Goal: Task Accomplishment & Management: Manage account settings

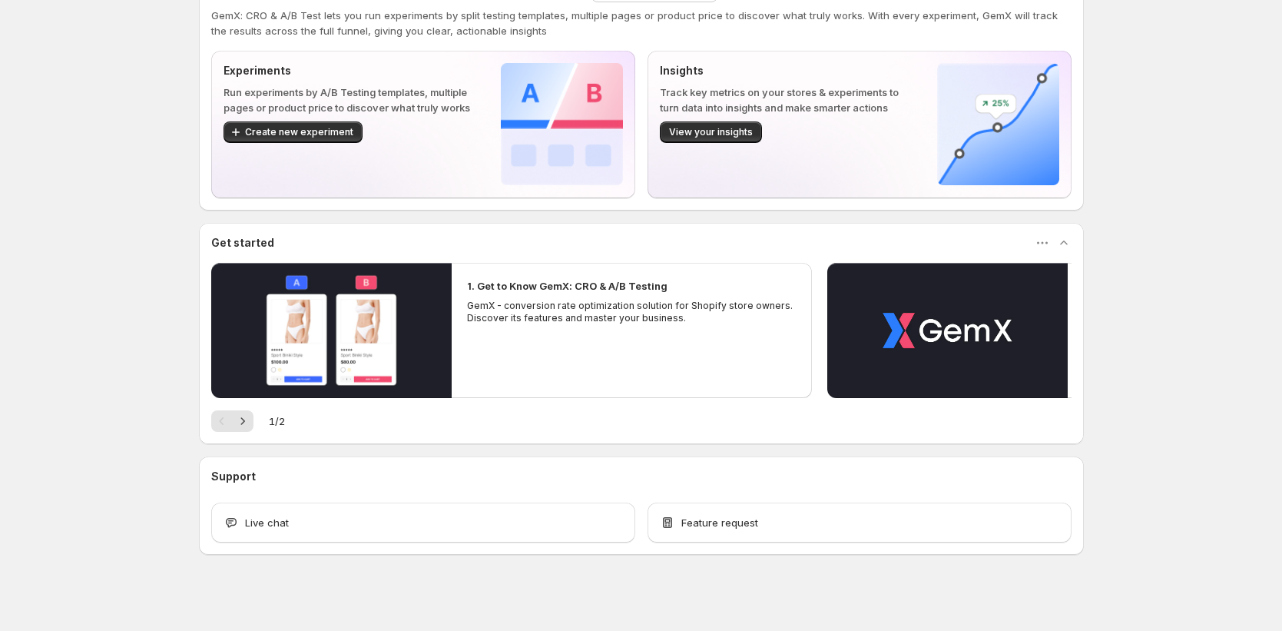
scroll to position [55, 0]
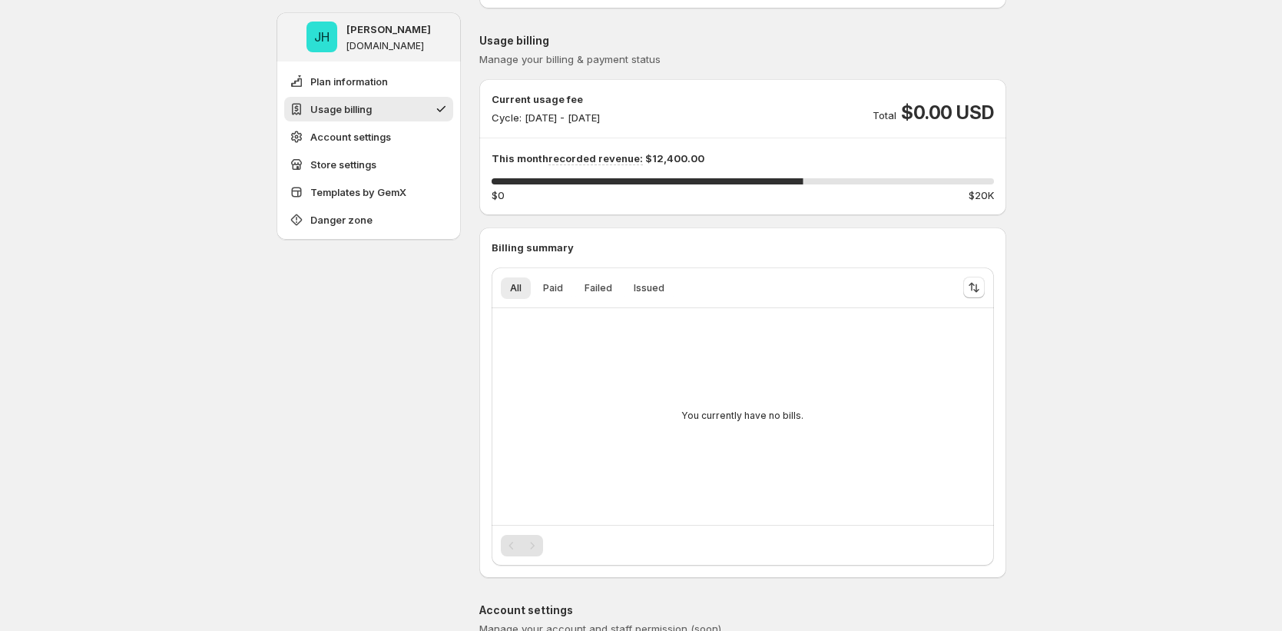
scroll to position [137, 0]
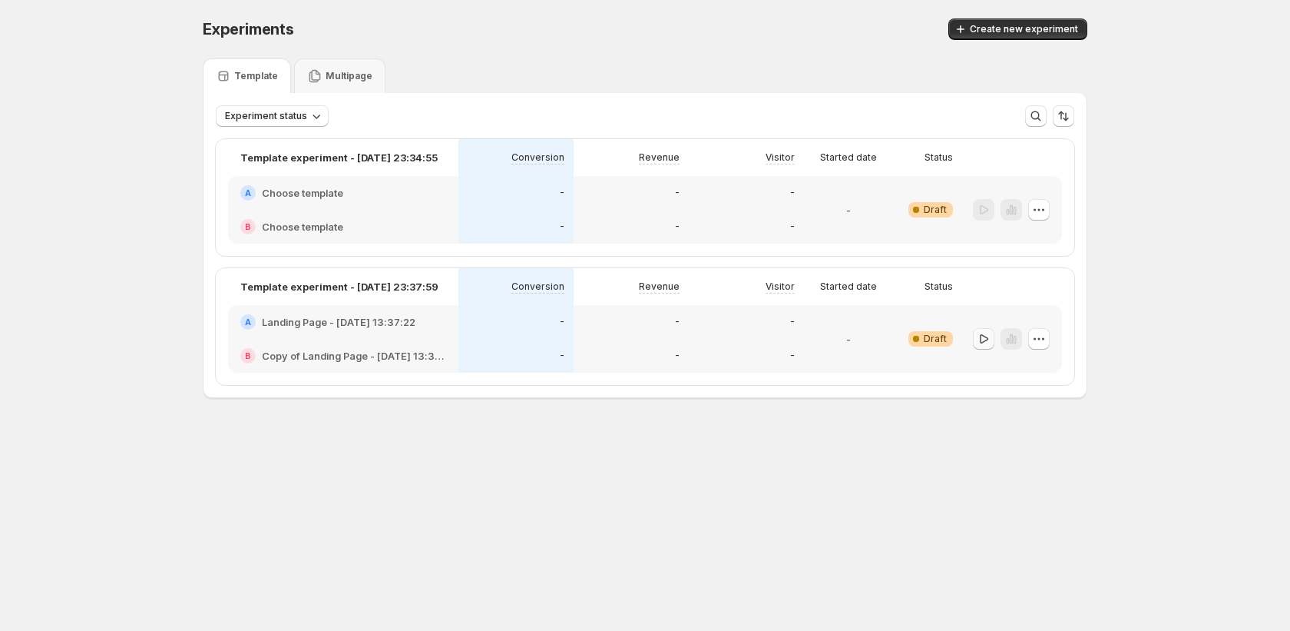
click at [983, 340] on icon "button" at bounding box center [983, 338] width 15 height 15
click at [1041, 209] on icon "button" at bounding box center [1038, 209] width 15 height 15
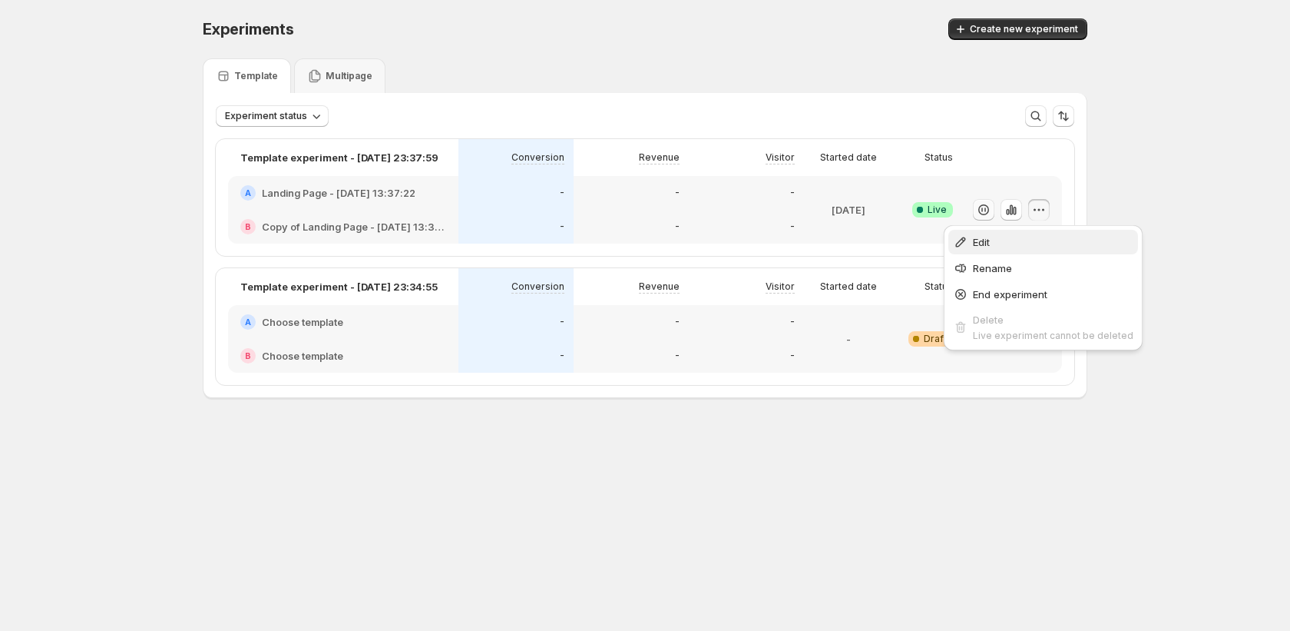
click at [1024, 238] on span "Edit" at bounding box center [1053, 241] width 161 height 15
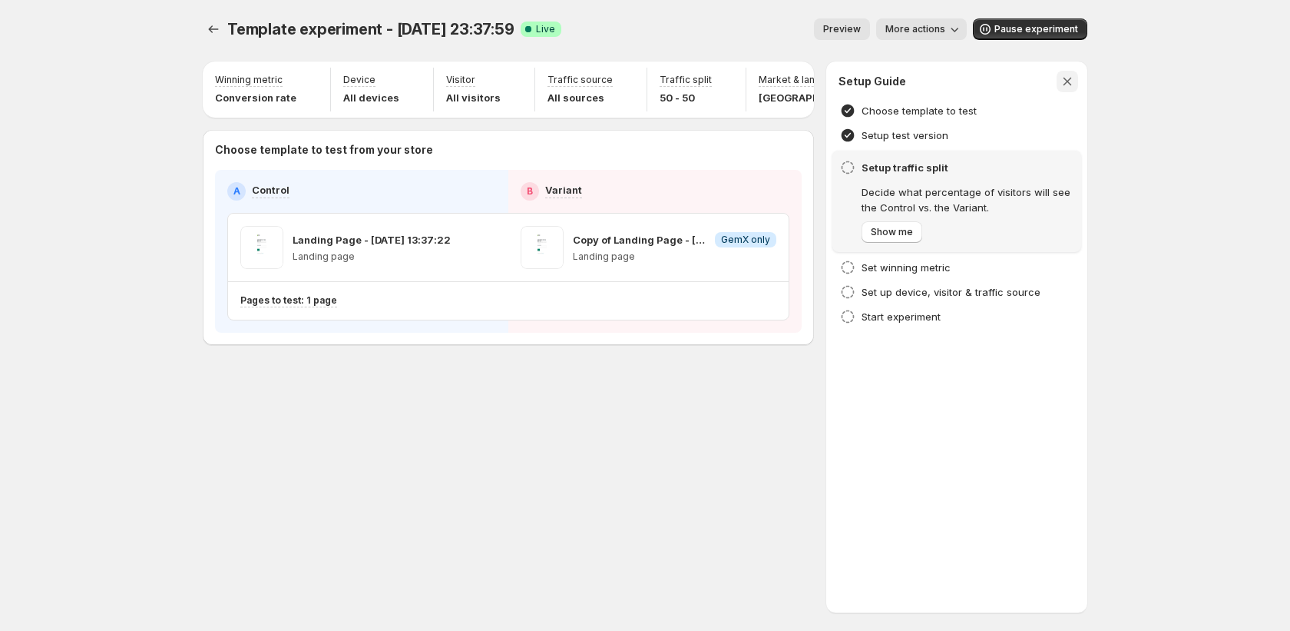
click at [1067, 78] on icon "button" at bounding box center [1067, 81] width 15 height 15
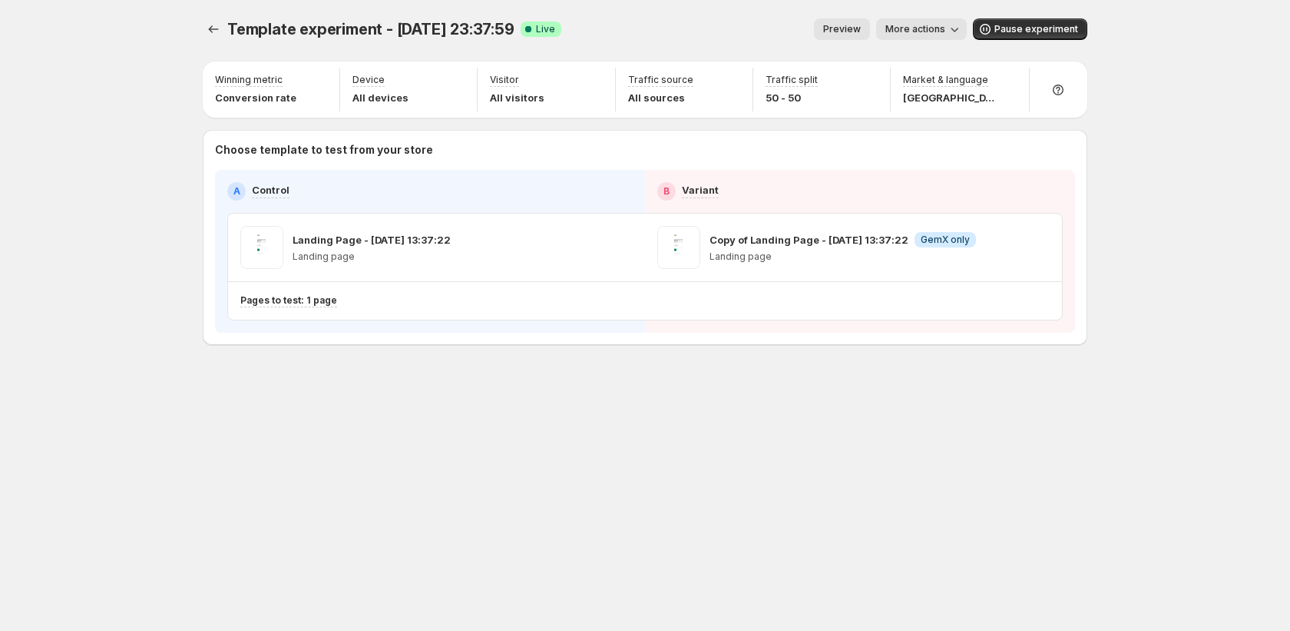
click at [203, 18] on div at bounding box center [215, 29] width 25 height 22
click at [210, 27] on icon "Experiments" at bounding box center [213, 29] width 15 height 15
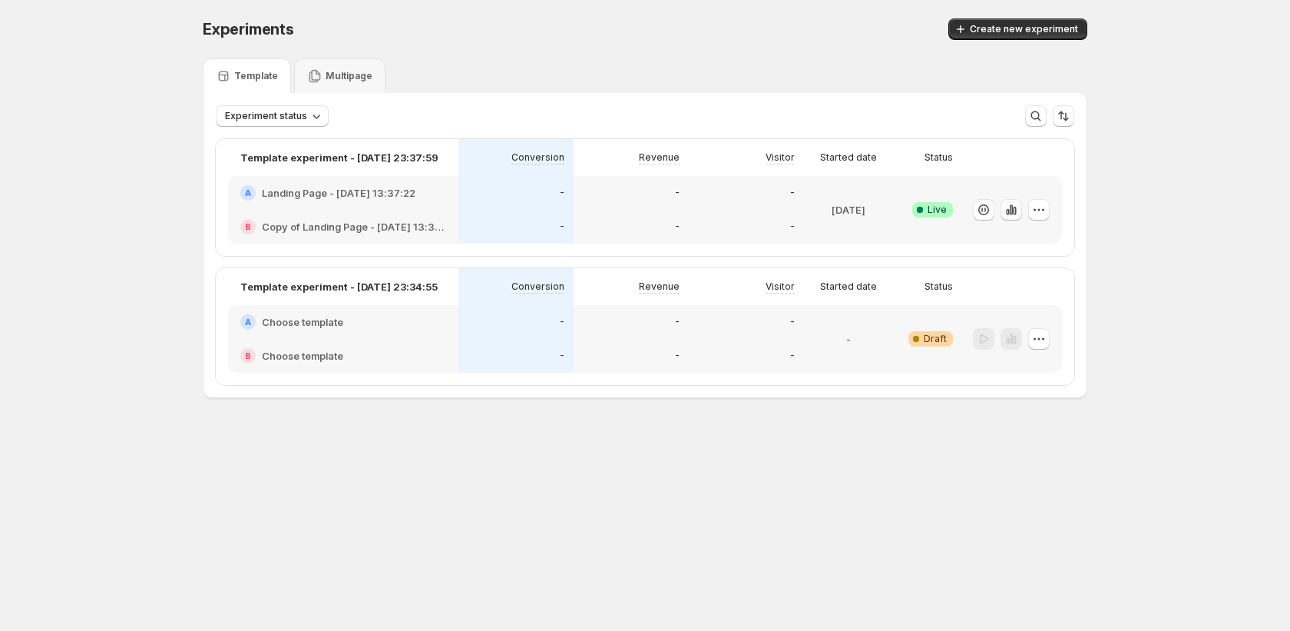
click at [1009, 214] on icon "button" at bounding box center [1011, 209] width 15 height 15
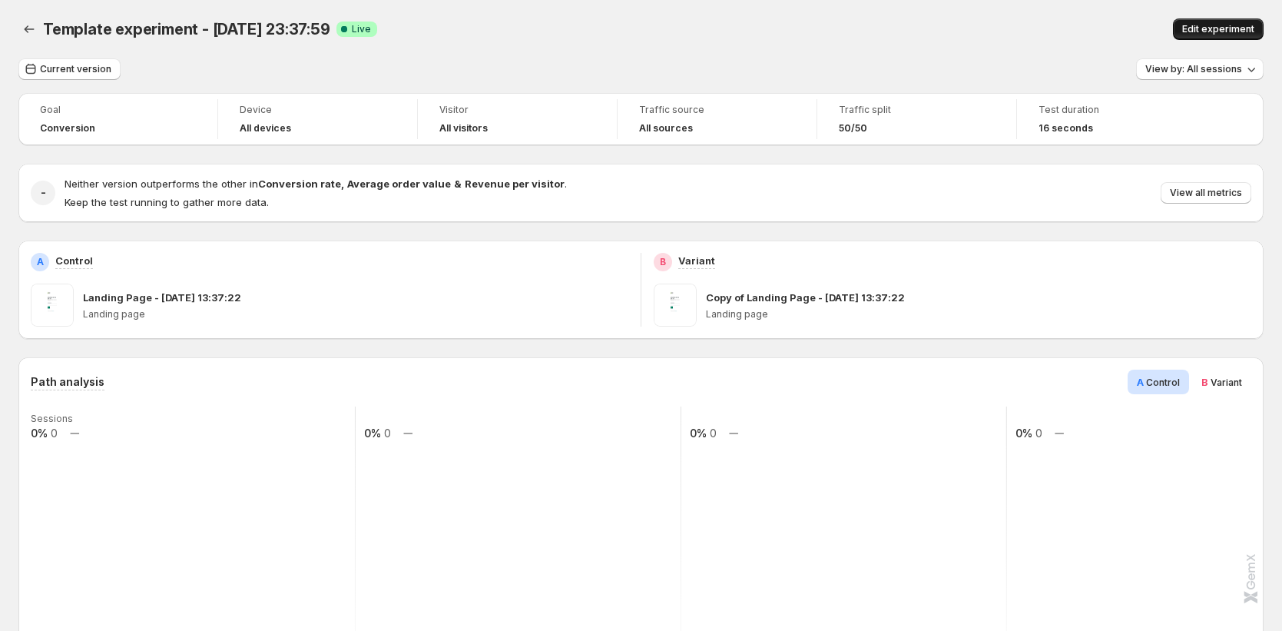
click at [1249, 24] on span "Edit experiment" at bounding box center [1218, 29] width 72 height 12
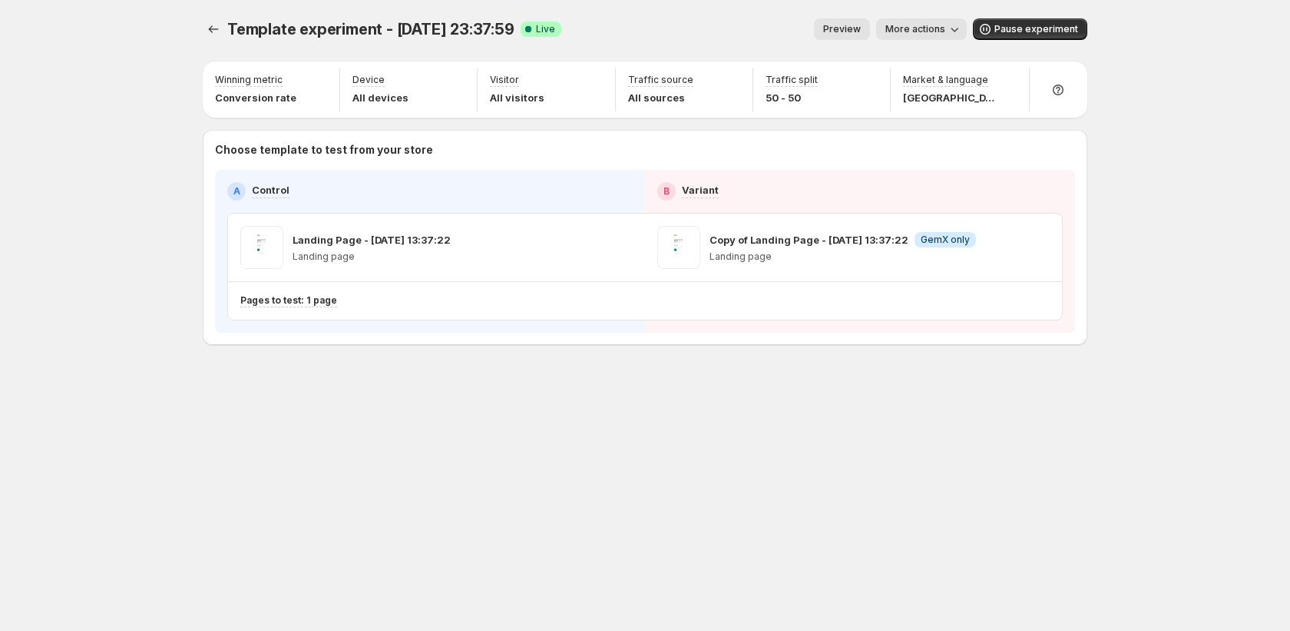
click at [962, 26] on icon "button" at bounding box center [954, 29] width 15 height 15
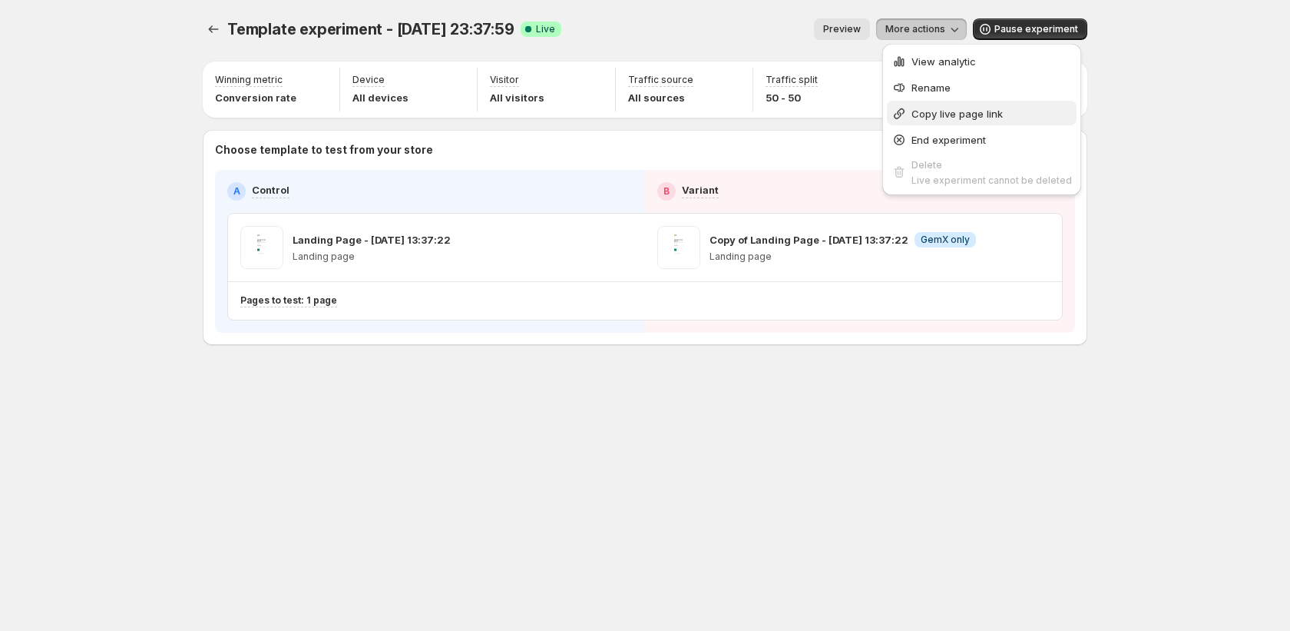
click at [932, 112] on span "Copy live page link" at bounding box center [957, 114] width 91 height 12
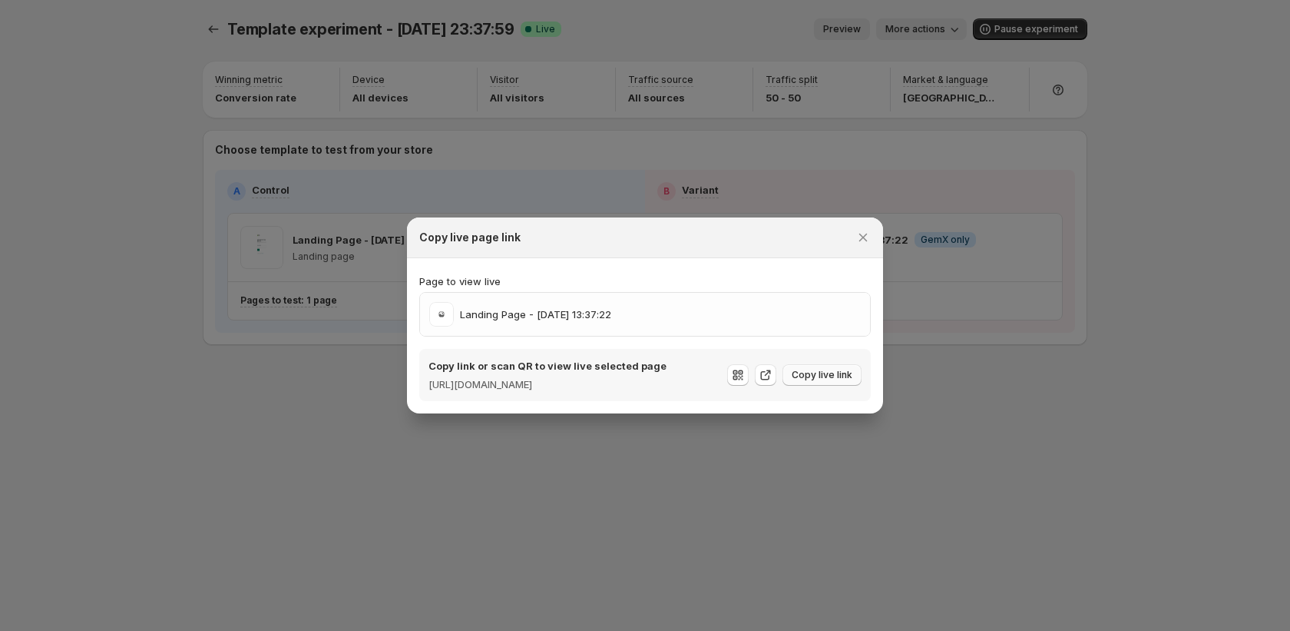
click at [832, 371] on span "Copy live link" at bounding box center [822, 375] width 61 height 12
click at [867, 239] on button "Close" at bounding box center [863, 238] width 22 height 22
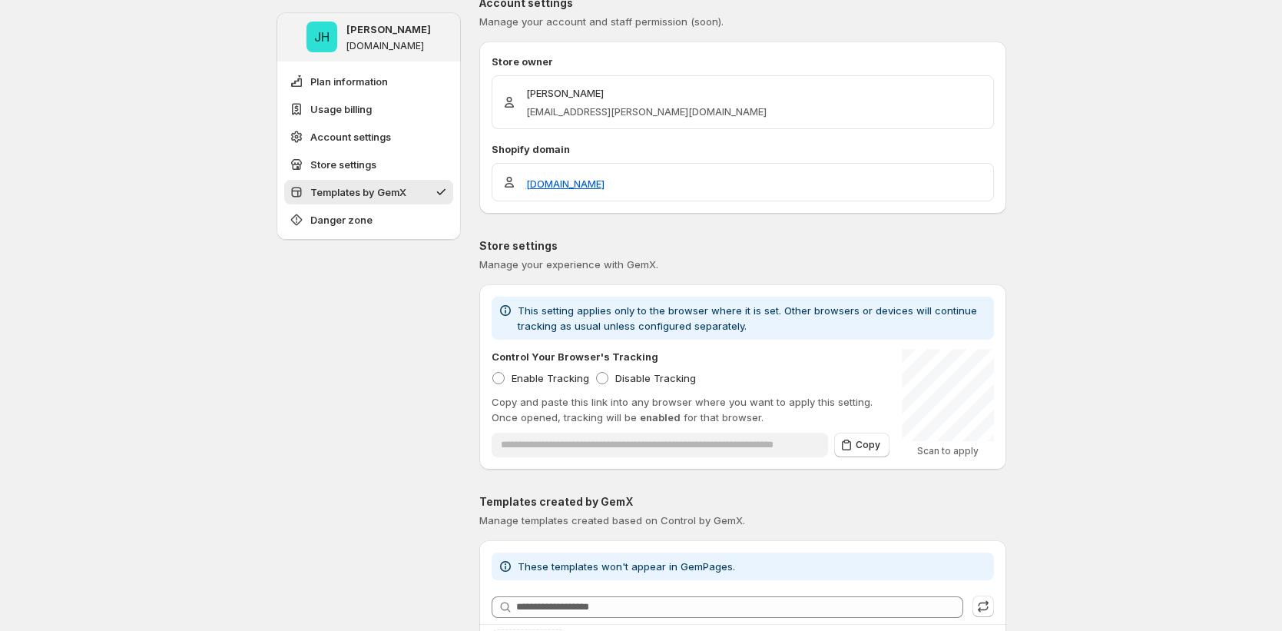
scroll to position [38, 0]
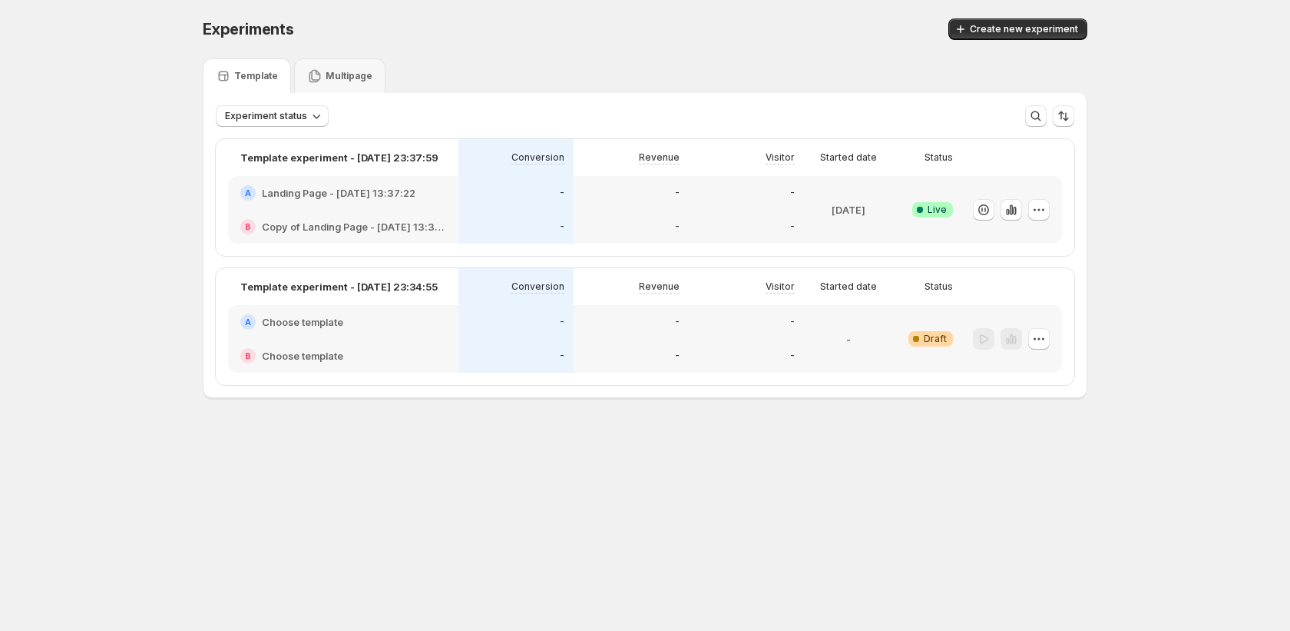
click at [734, 214] on div "-" at bounding box center [746, 227] width 115 height 34
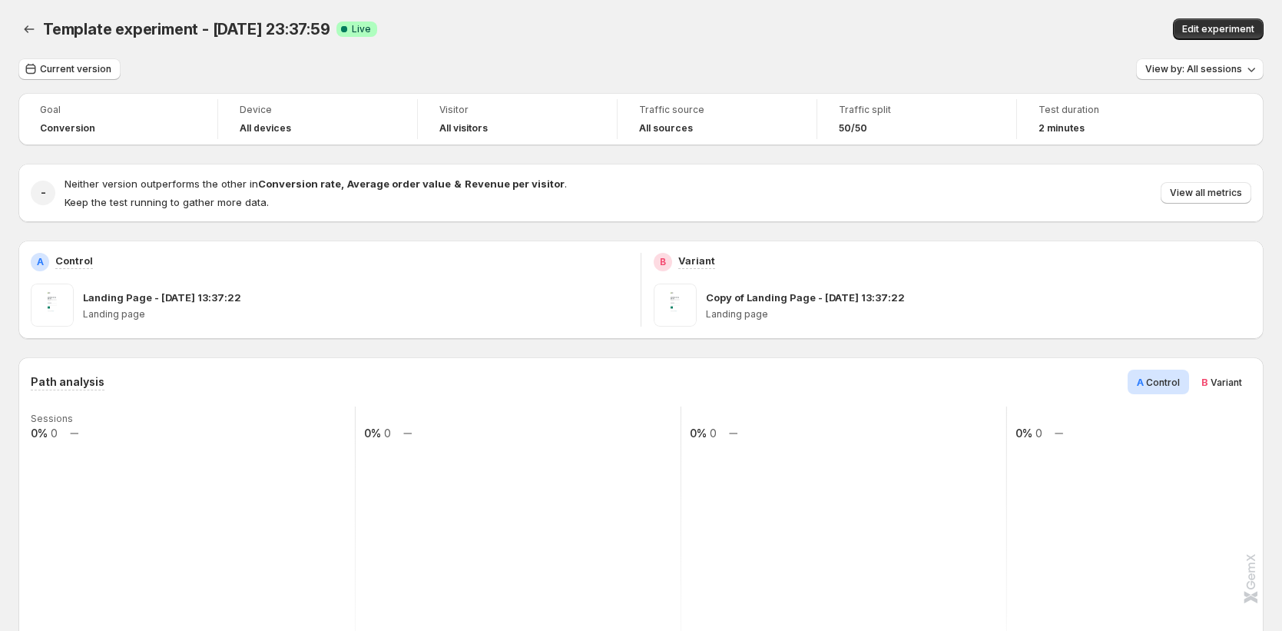
click at [1190, 41] on div "Template experiment - Sep 15, 23:37:59. This page is ready Template experiment …" at bounding box center [640, 29] width 1245 height 58
click at [1197, 35] on button "Edit experiment" at bounding box center [1218, 29] width 91 height 22
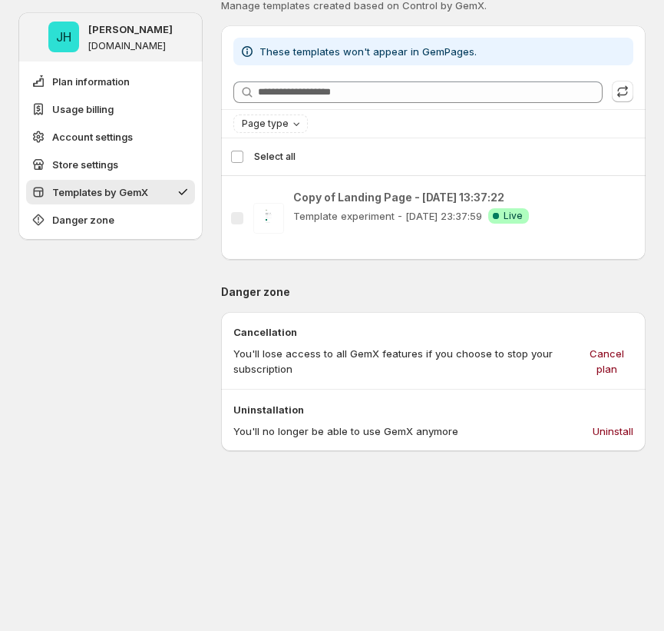
scroll to position [1278, 0]
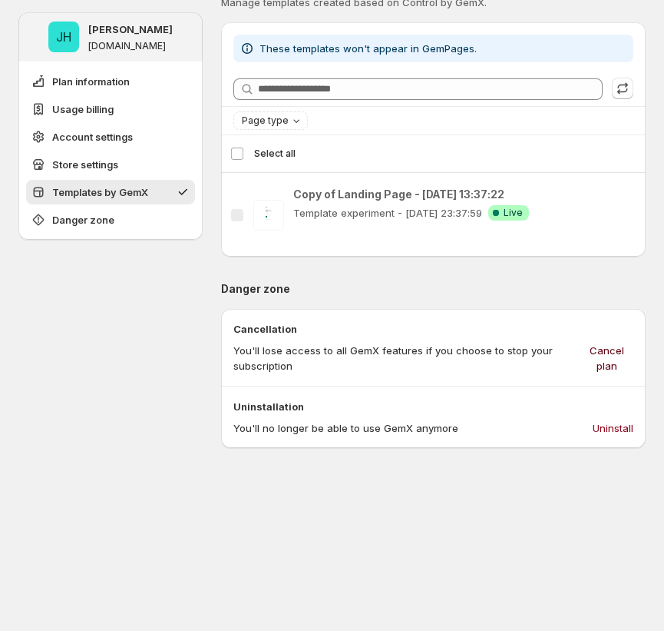
click at [634, 358] on span "Cancel plan" at bounding box center [607, 358] width 52 height 31
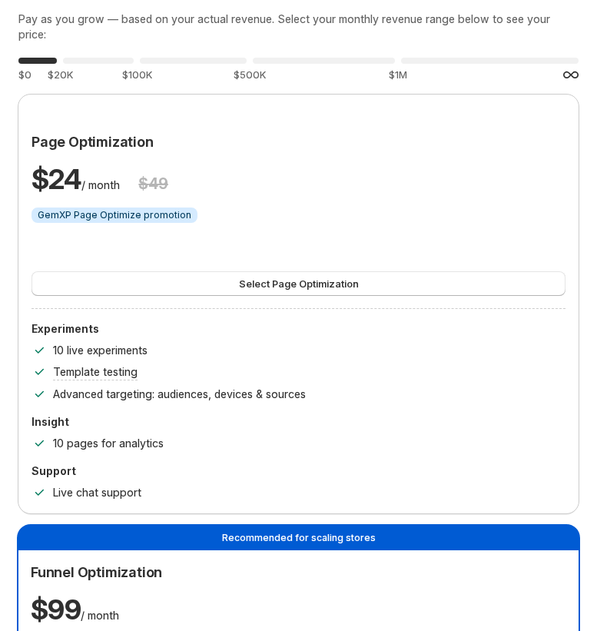
scroll to position [45, 0]
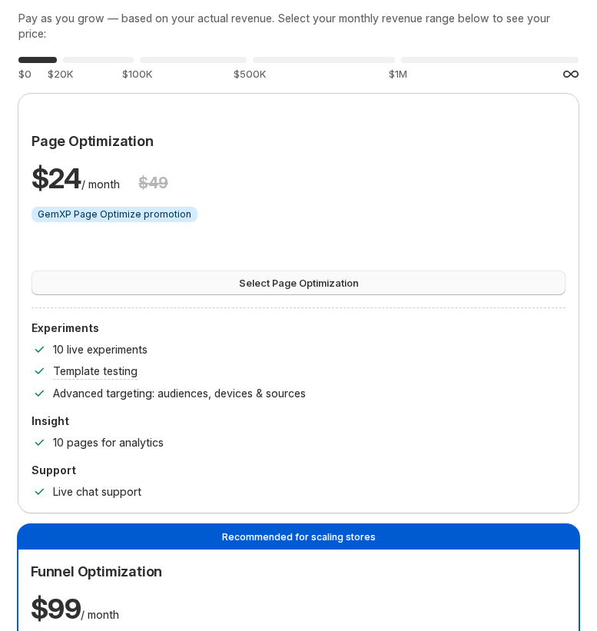
click at [376, 271] on button "Select Page Optimization" at bounding box center [298, 282] width 534 height 25
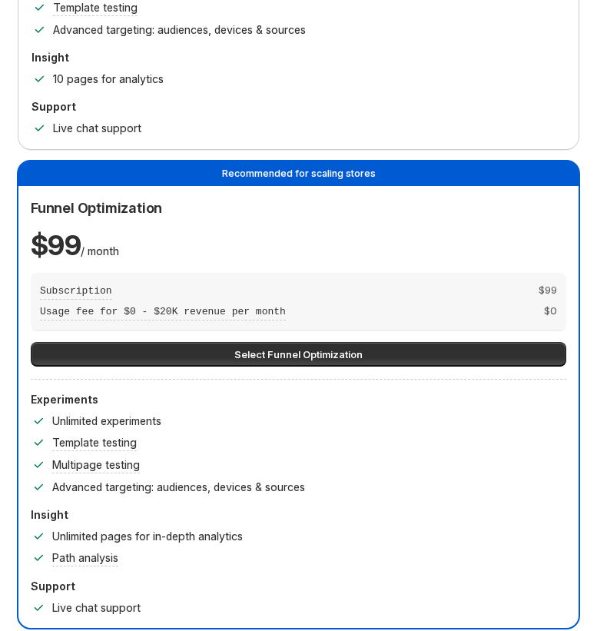
scroll to position [409, 0]
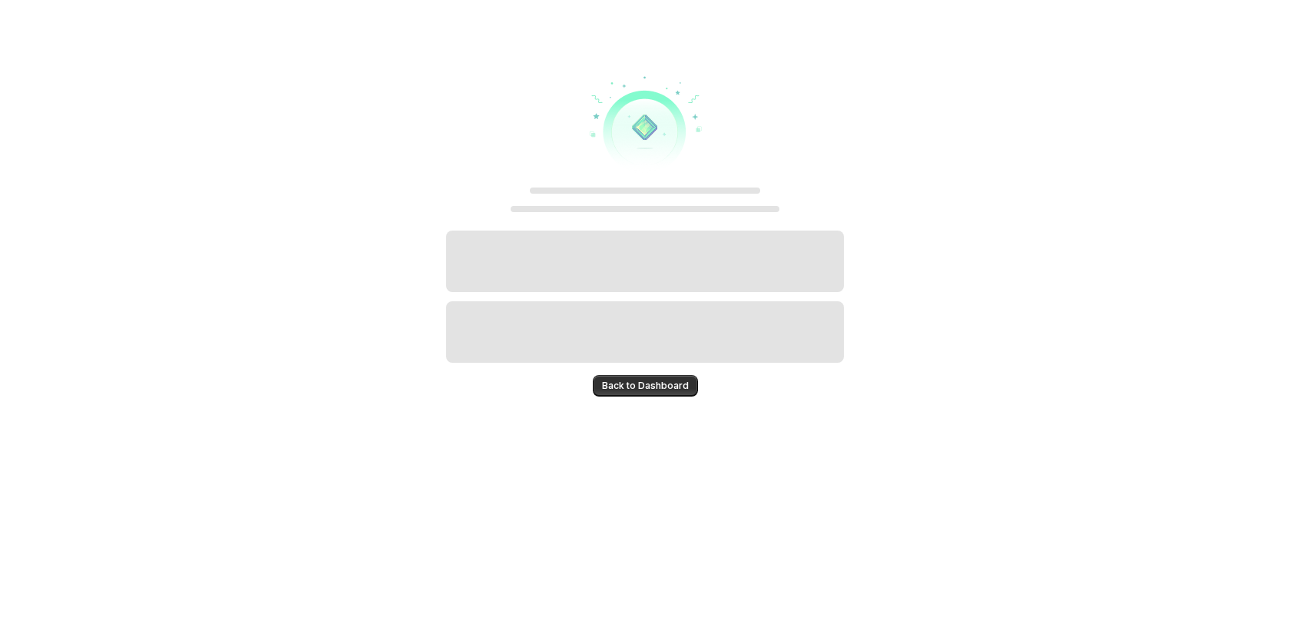
click at [644, 403] on div "Back to Dashboard" at bounding box center [645, 315] width 398 height 631
click at [644, 396] on button "Back to Dashboard" at bounding box center [645, 386] width 105 height 22
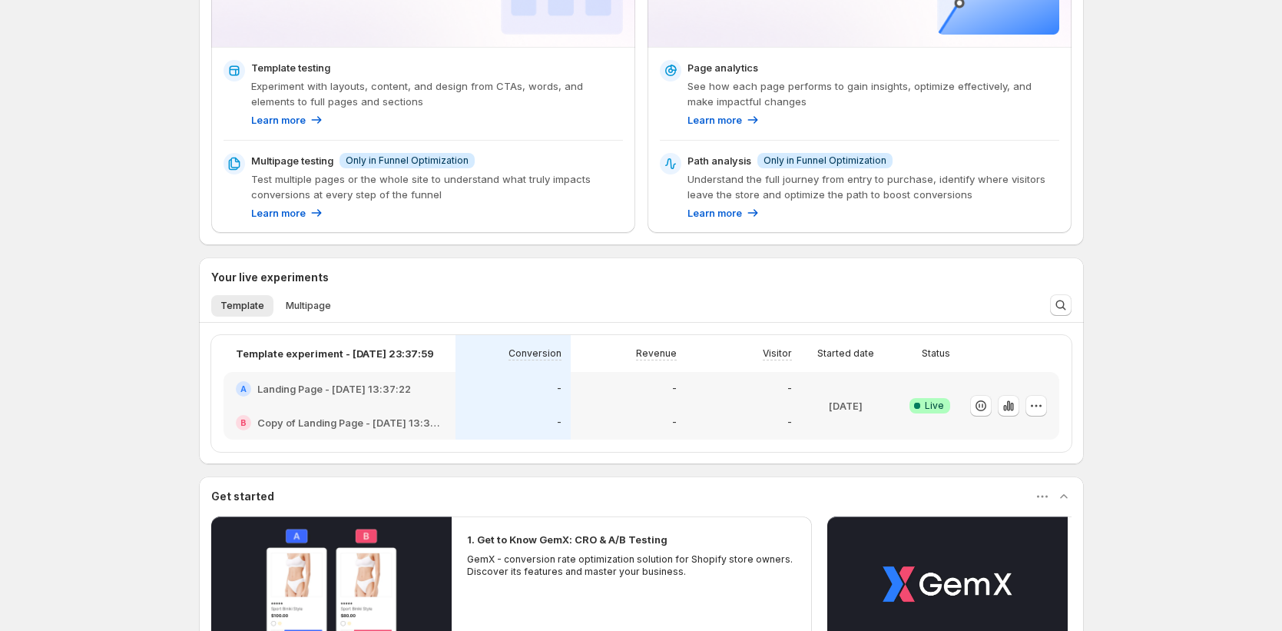
scroll to position [458, 0]
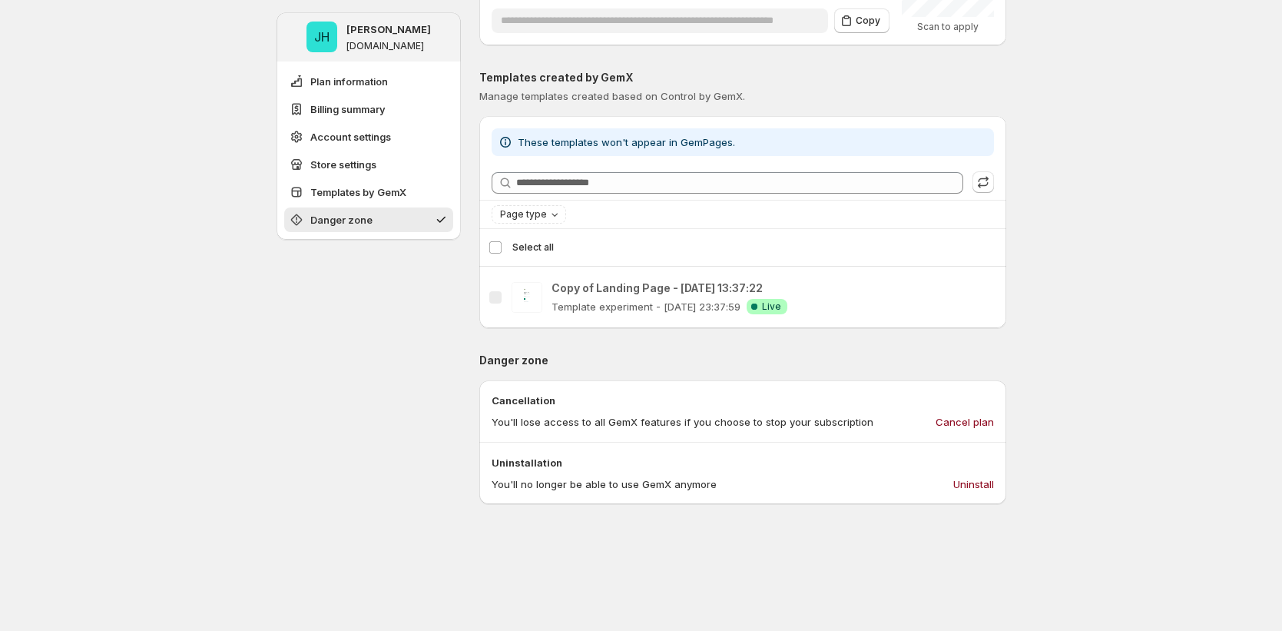
scroll to position [1319, 0]
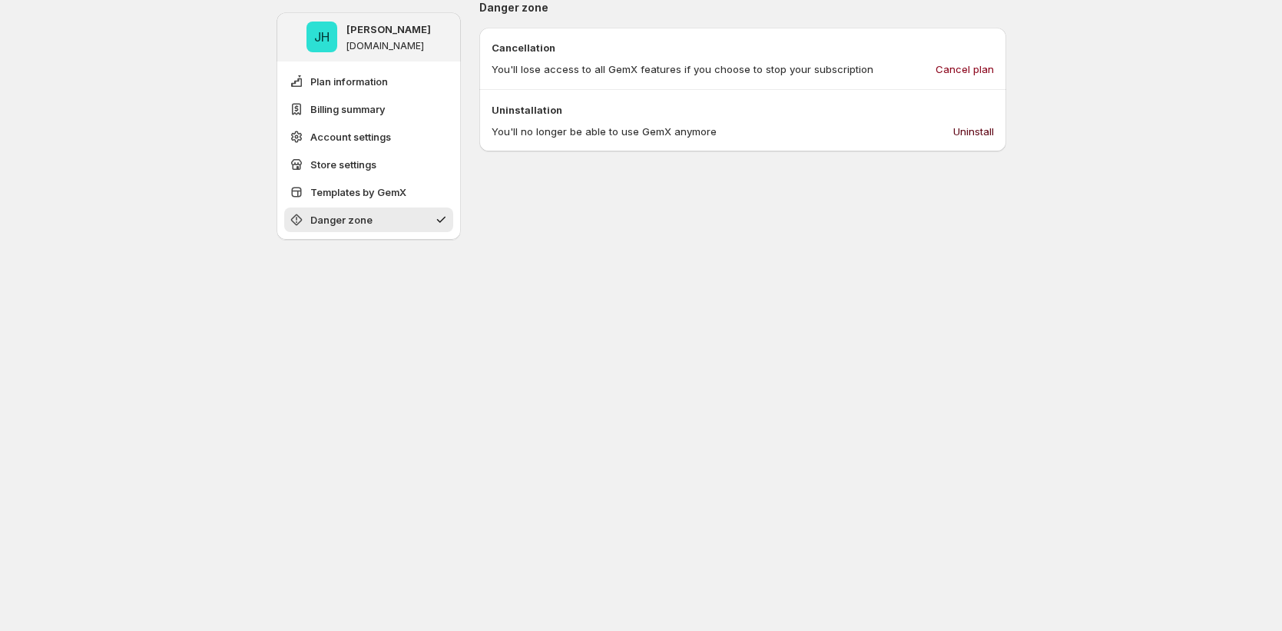
click at [967, 127] on span "Uninstall" at bounding box center [973, 131] width 41 height 15
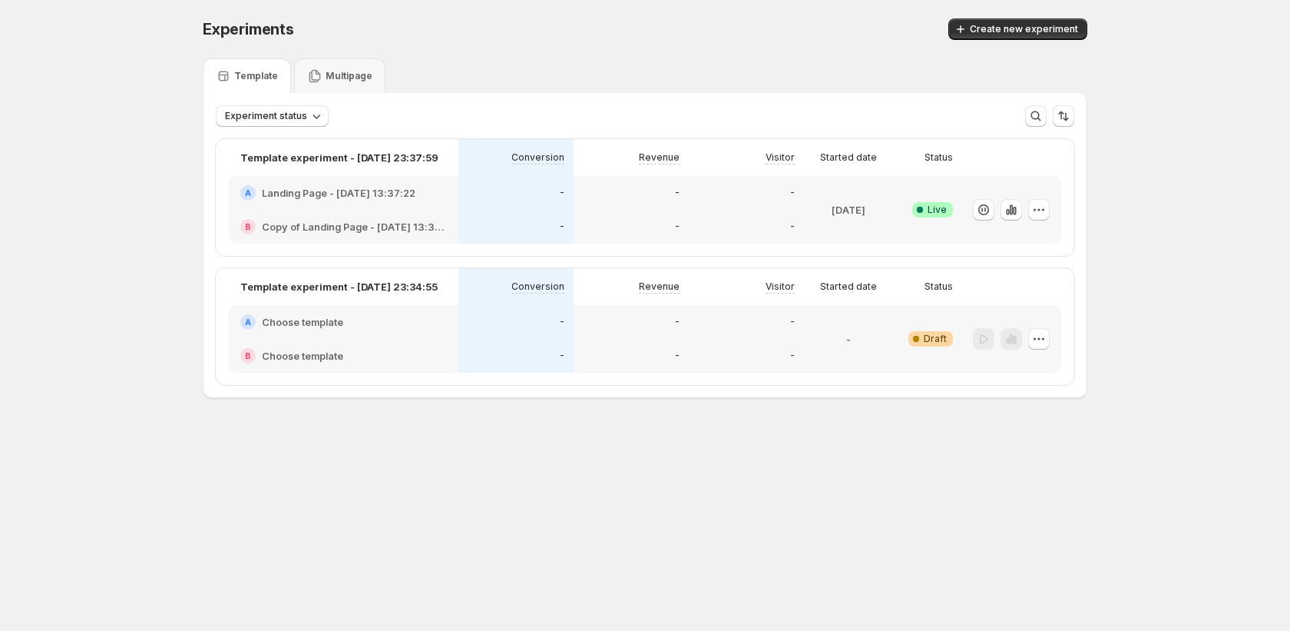
click at [720, 219] on div "-" at bounding box center [746, 226] width 97 height 15
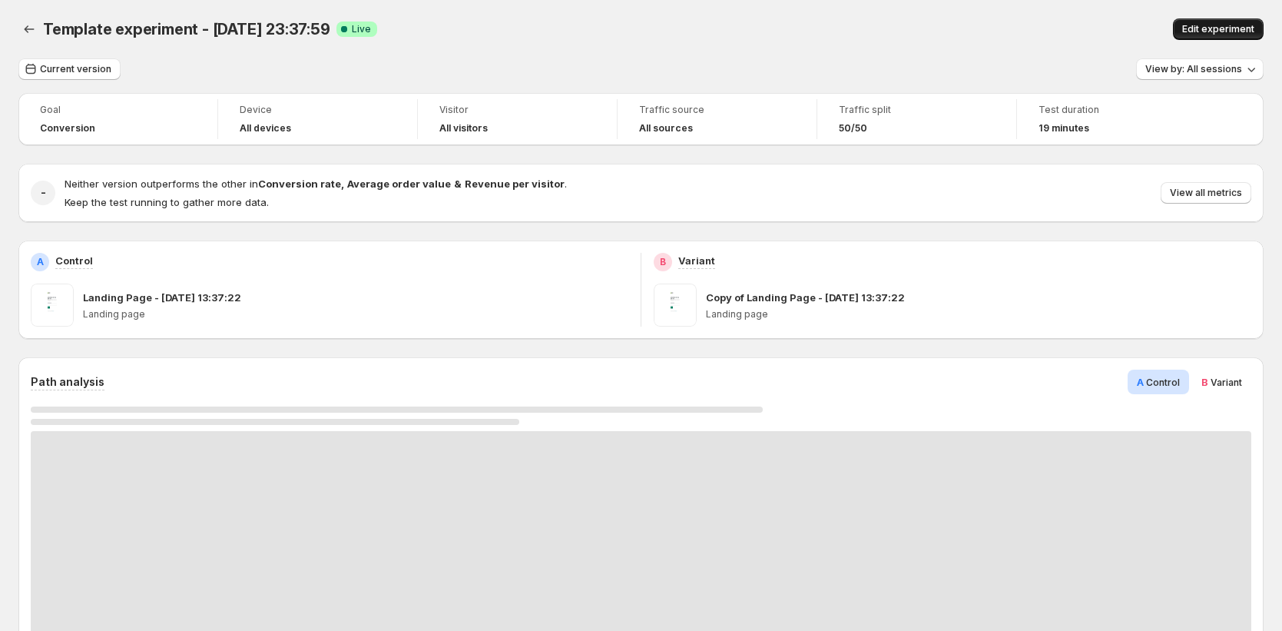
click at [1218, 27] on span "Edit experiment" at bounding box center [1218, 29] width 72 height 12
